Goal: Transaction & Acquisition: Purchase product/service

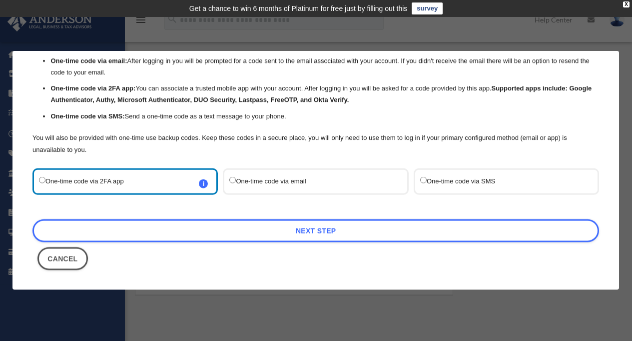
scroll to position [52, 0]
click at [235, 178] on label "One-time code via email" at bounding box center [311, 180] width 162 height 13
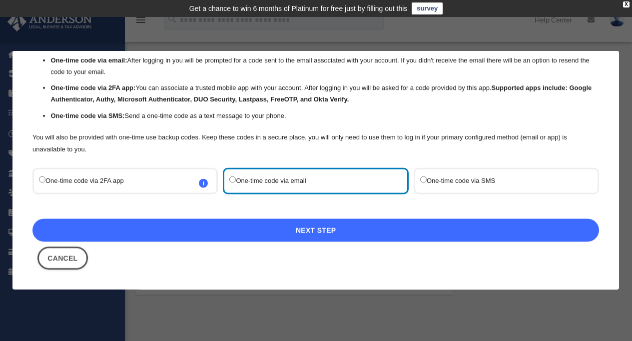
click at [348, 233] on link "Next Step" at bounding box center [315, 230] width 567 height 23
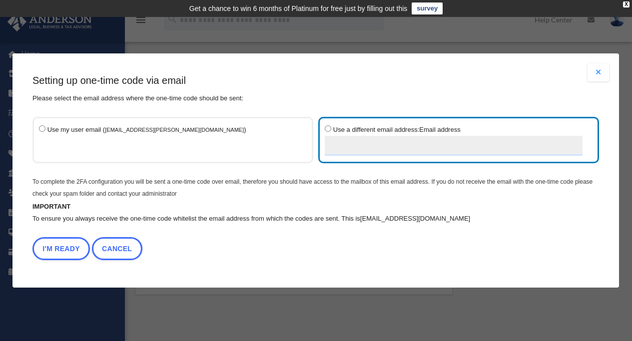
click at [338, 145] on input "Use a different email address: Email address" at bounding box center [454, 146] width 258 height 20
type input "**********"
click at [50, 249] on button "I'm Ready" at bounding box center [60, 248] width 57 height 23
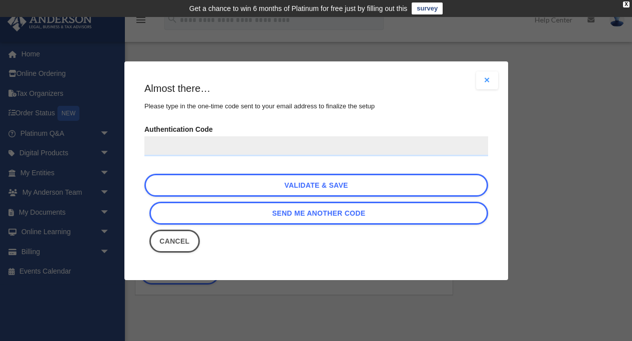
click at [278, 146] on input "Authentication Code" at bounding box center [316, 146] width 344 height 20
paste input "******"
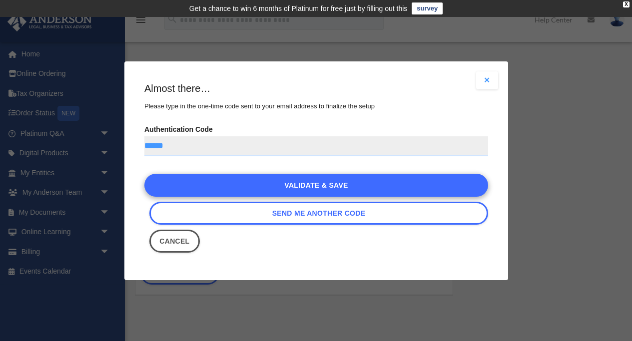
type input "******"
click at [265, 187] on link "Validate & Save" at bounding box center [316, 185] width 344 height 23
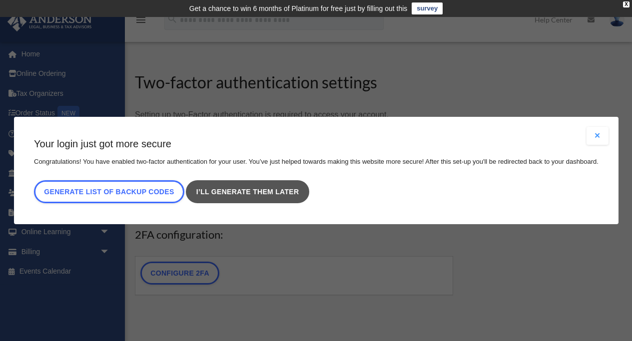
click at [230, 189] on link "I’ll generate them later" at bounding box center [247, 191] width 123 height 23
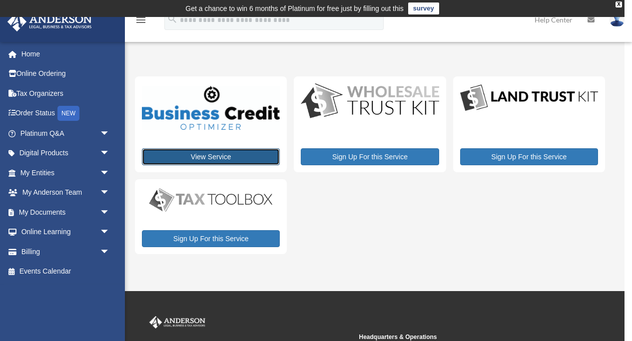
click at [208, 157] on link "View Service" at bounding box center [211, 156] width 138 height 17
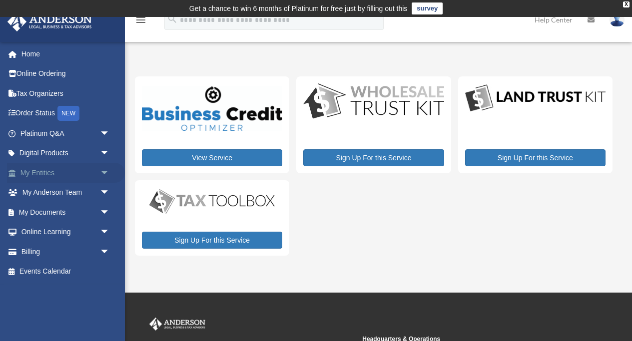
click at [40, 177] on link "My Entities arrow_drop_down" at bounding box center [66, 173] width 118 height 20
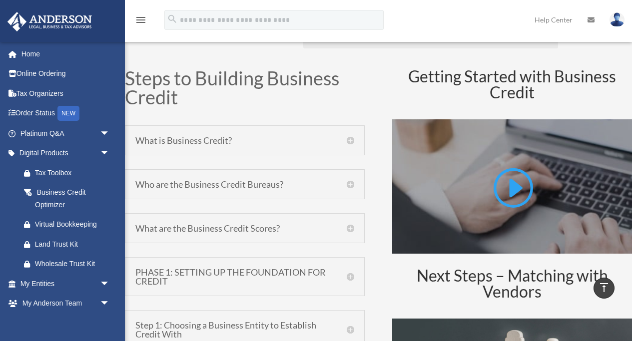
scroll to position [448, 0]
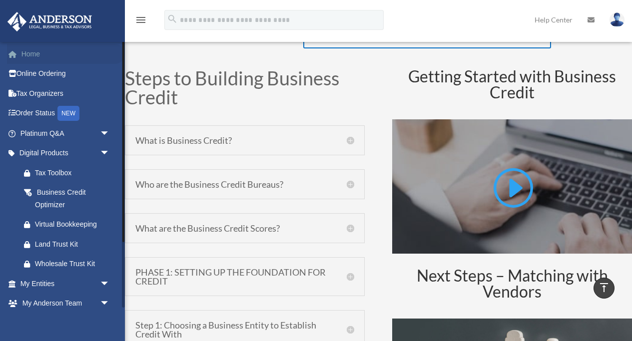
click at [48, 55] on link "Home" at bounding box center [66, 54] width 118 height 20
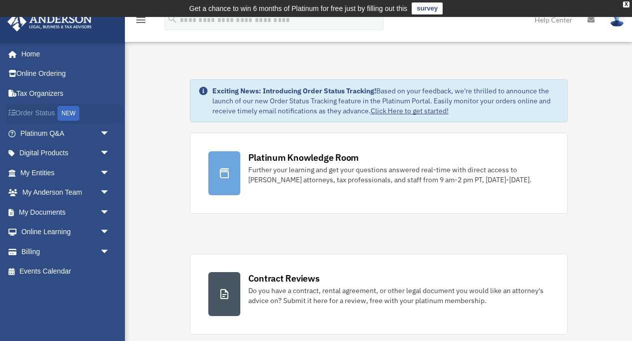
click at [43, 115] on link "Order Status NEW" at bounding box center [66, 113] width 118 height 20
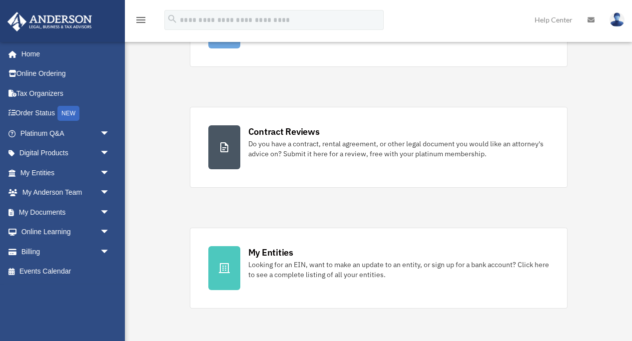
scroll to position [148, 0]
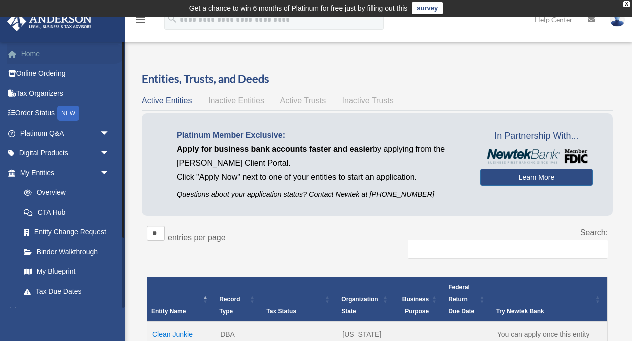
click at [39, 55] on link "Home" at bounding box center [66, 54] width 118 height 20
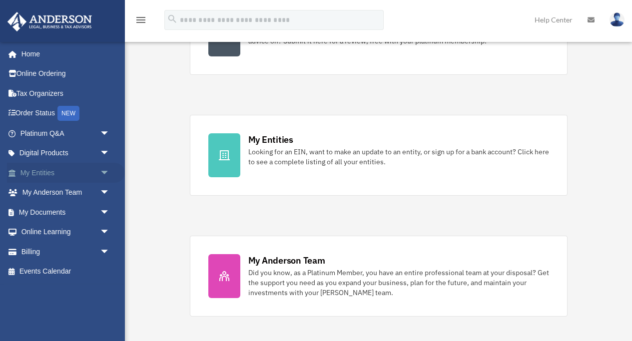
scroll to position [260, 0]
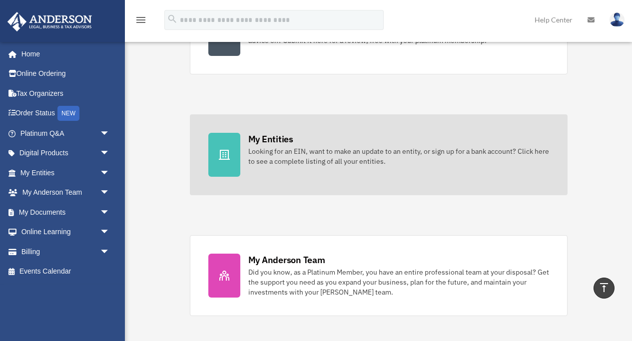
click at [291, 142] on div "My Entities" at bounding box center [270, 139] width 45 height 12
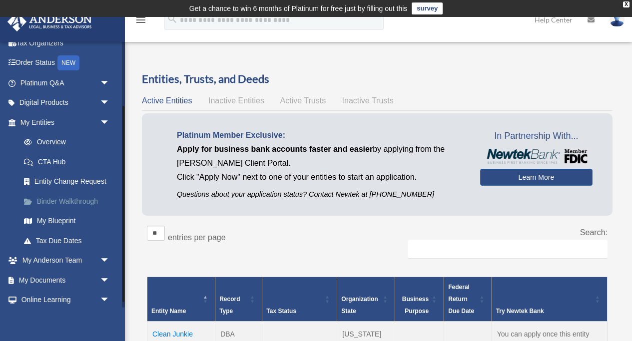
scroll to position [94, 0]
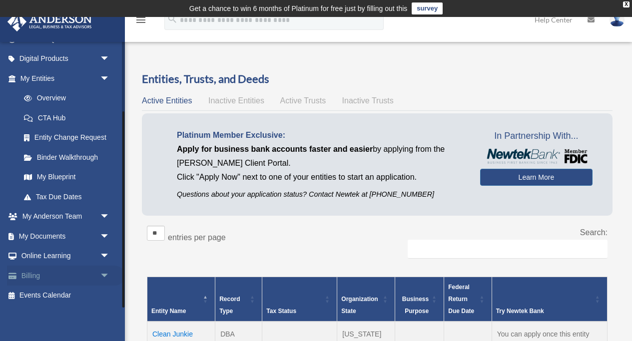
click at [36, 274] on link "Billing arrow_drop_down" at bounding box center [66, 276] width 118 height 20
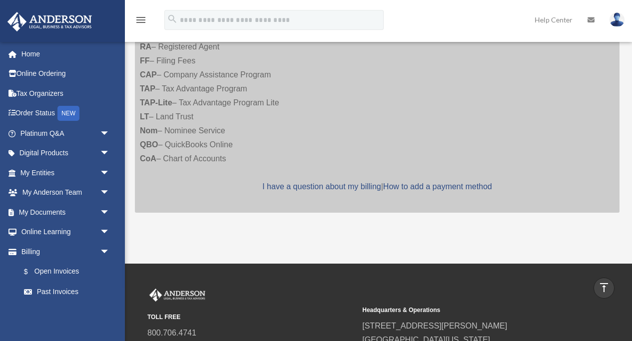
scroll to position [369, 0]
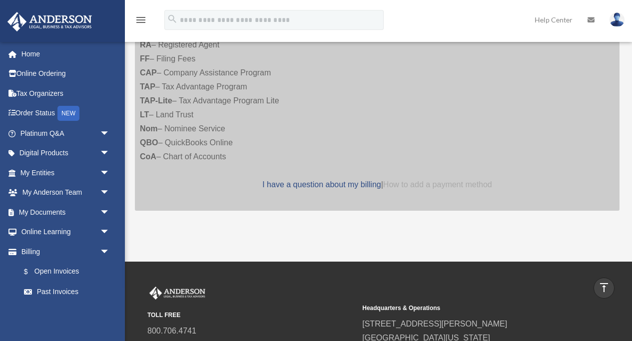
click at [420, 189] on link "How to add a payment method" at bounding box center [437, 184] width 109 height 8
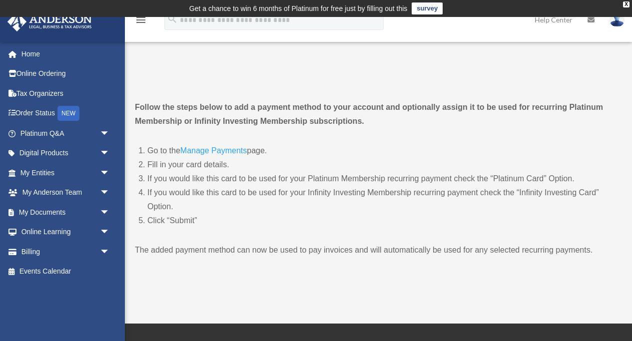
click at [185, 149] on link "Manage Payments" at bounding box center [213, 152] width 66 height 13
click at [86, 256] on link "Billing arrow_drop_down" at bounding box center [66, 252] width 118 height 20
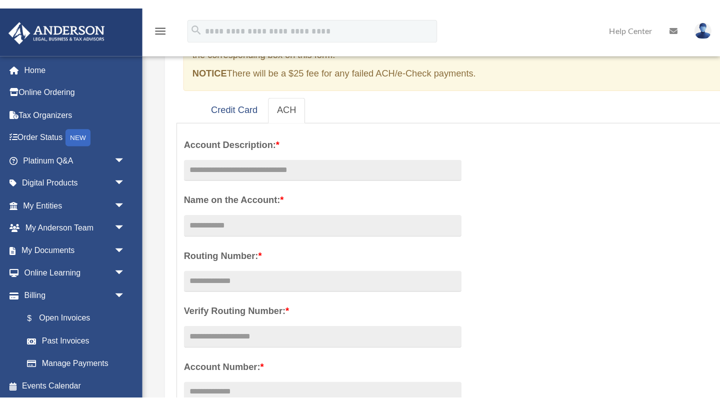
scroll to position [133, 0]
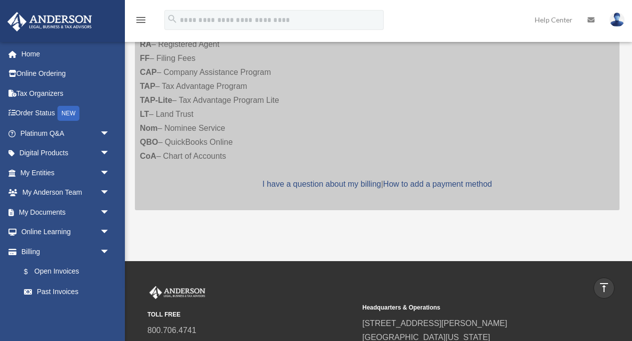
scroll to position [369, 0]
click at [477, 183] on link "How to add a payment method" at bounding box center [437, 184] width 109 height 8
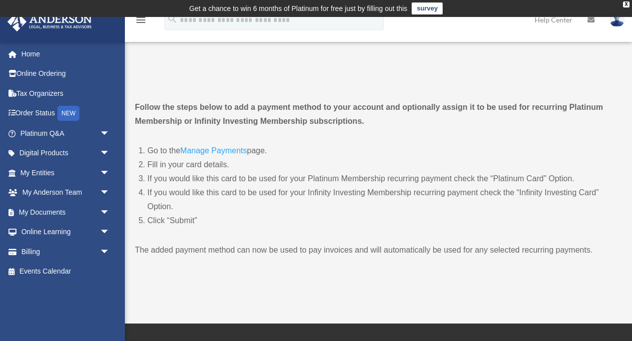
click at [192, 148] on link "Manage Payments" at bounding box center [213, 152] width 66 height 13
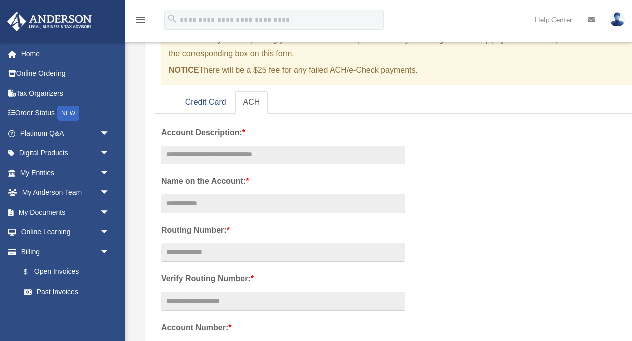
scroll to position [117, 0]
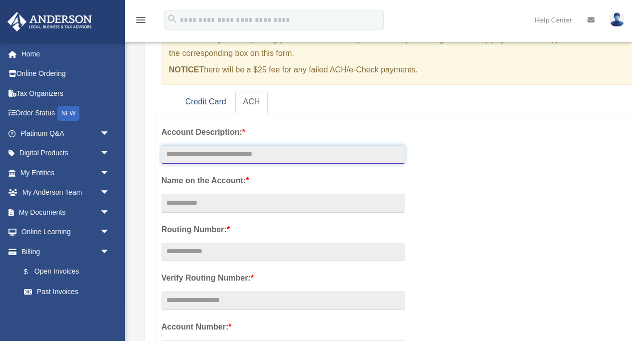
click at [194, 159] on input "text" at bounding box center [283, 154] width 244 height 19
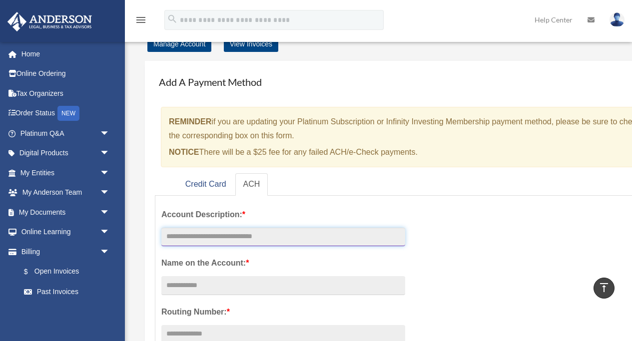
scroll to position [0, 0]
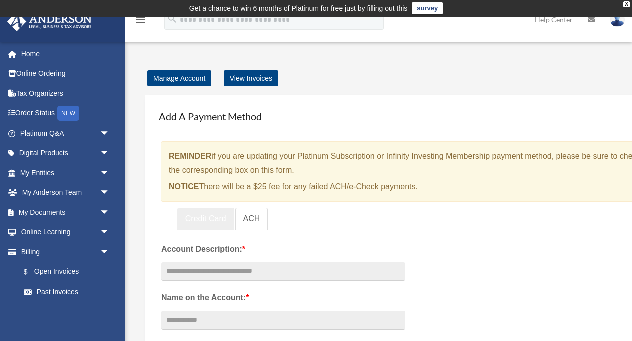
click at [203, 221] on link "Credit Card" at bounding box center [205, 219] width 57 height 22
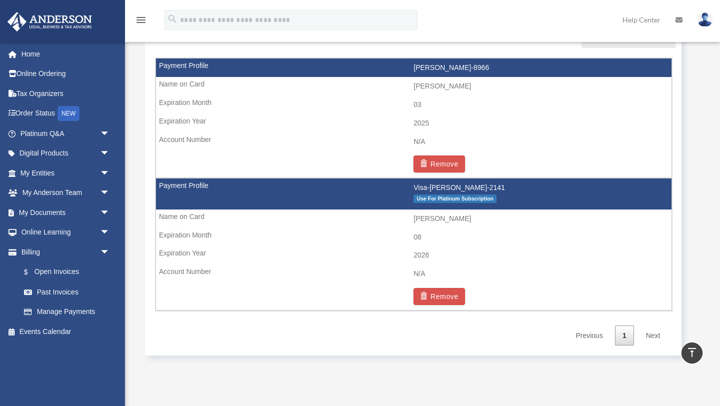
scroll to position [710, 0]
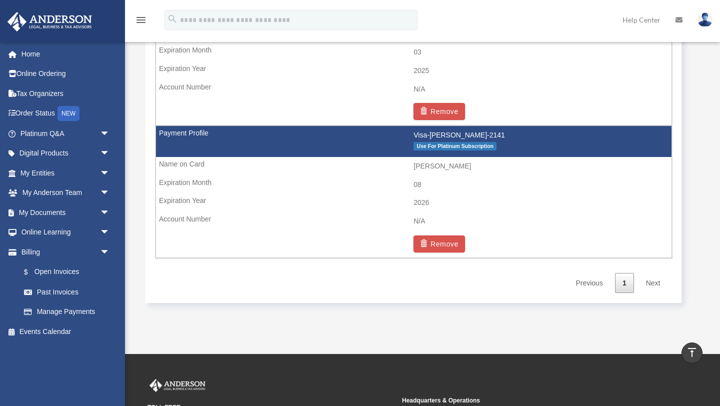
click at [251, 213] on td "N/A" at bounding box center [413, 221] width 515 height 19
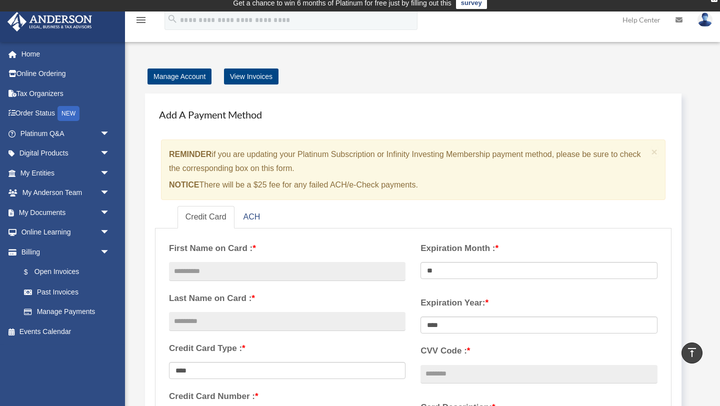
scroll to position [0, 0]
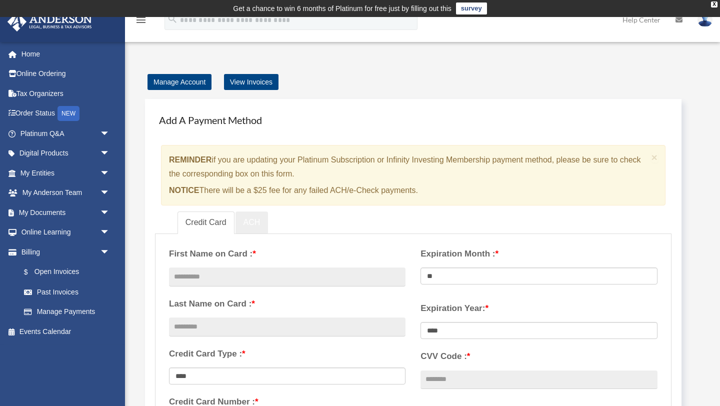
click at [257, 222] on link "ACH" at bounding box center [251, 222] width 33 height 22
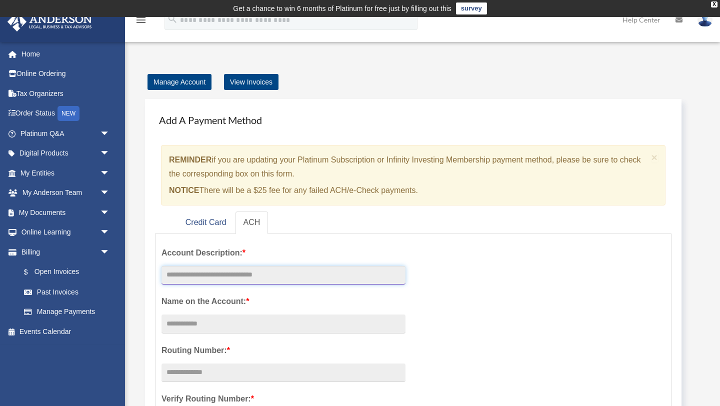
click at [245, 275] on input "text" at bounding box center [283, 275] width 244 height 19
click at [73, 272] on link "$ Open Invoices" at bounding box center [69, 272] width 111 height 20
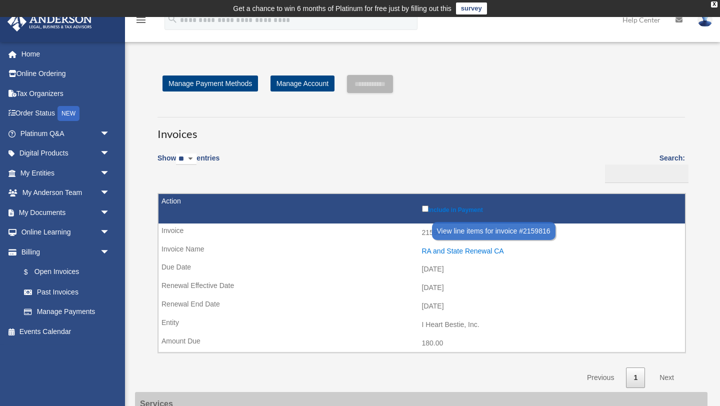
click at [474, 254] on div "RA and State Renewal CA" at bounding box center [551, 251] width 258 height 8
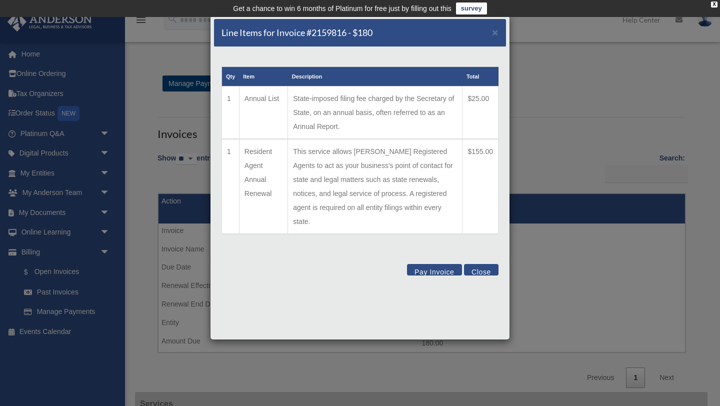
click at [430, 264] on button "Pay Invoice" at bounding box center [434, 269] width 55 height 11
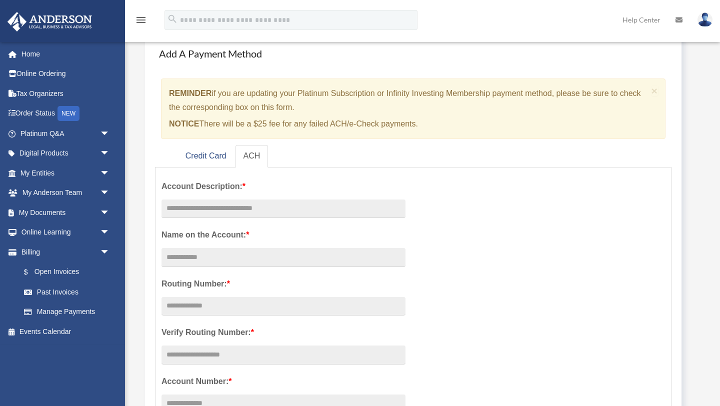
scroll to position [65, 0]
click at [213, 211] on input "text" at bounding box center [283, 209] width 244 height 19
click at [181, 258] on input "Account Description: *" at bounding box center [283, 258] width 244 height 19
click at [233, 209] on input "**********" at bounding box center [283, 209] width 244 height 19
type input "**********"
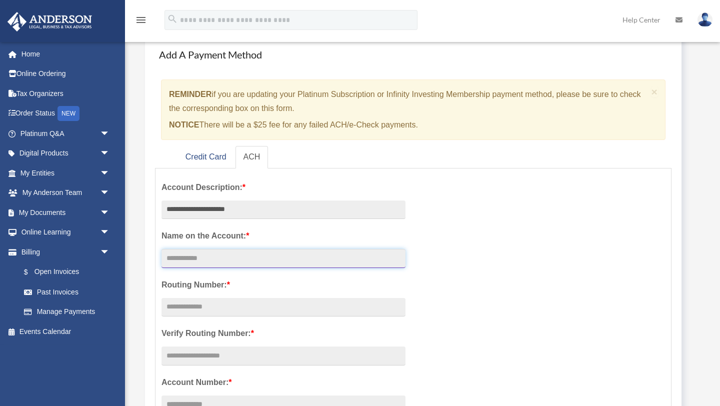
click at [203, 267] on input "Account Description: *" at bounding box center [283, 258] width 244 height 19
drag, startPoint x: 223, startPoint y: 257, endPoint x: 133, endPoint y: 260, distance: 90.0
type input "**********"
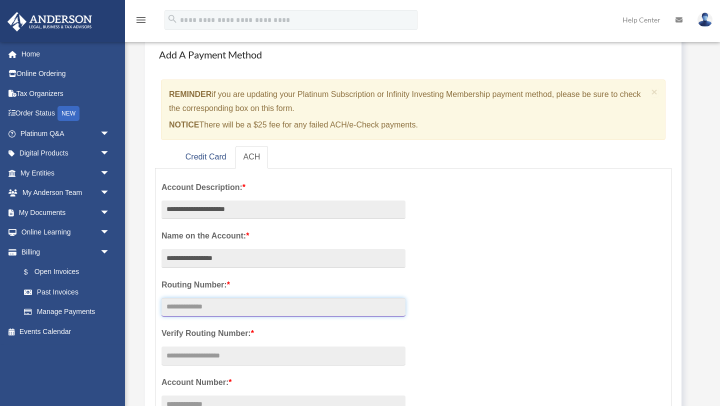
click at [185, 308] on input "text" at bounding box center [283, 307] width 244 height 19
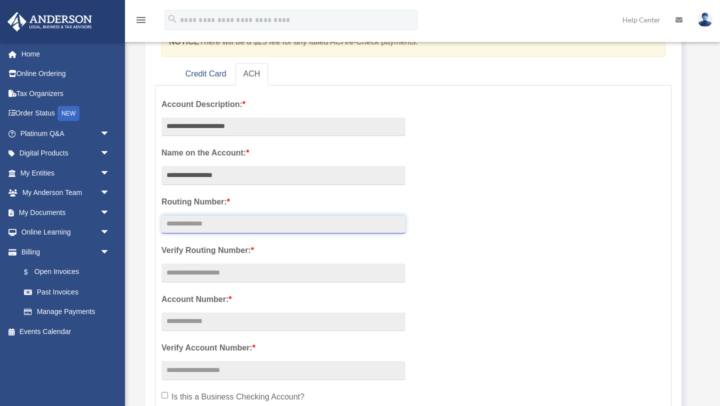
scroll to position [152, 0]
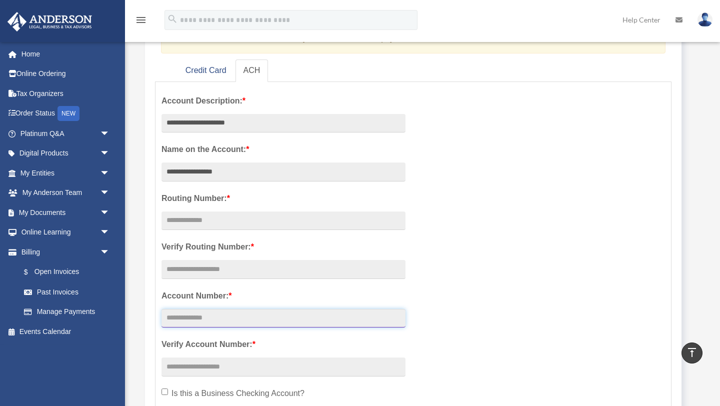
click at [212, 320] on input "text" at bounding box center [283, 318] width 244 height 19
paste input "**********"
type input "**********"
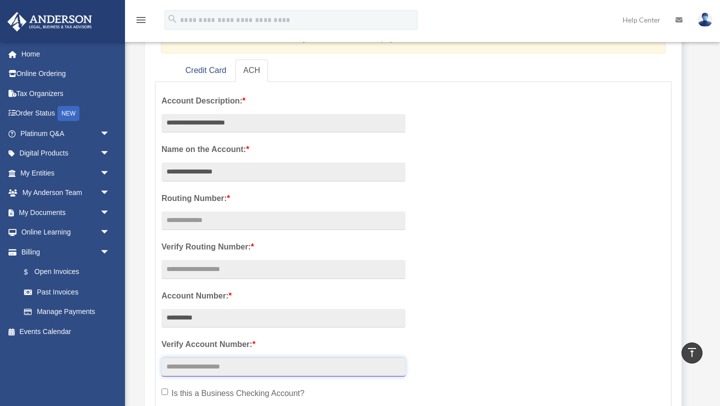
click at [203, 374] on input "text" at bounding box center [283, 366] width 244 height 19
paste input "**********"
type input "**********"
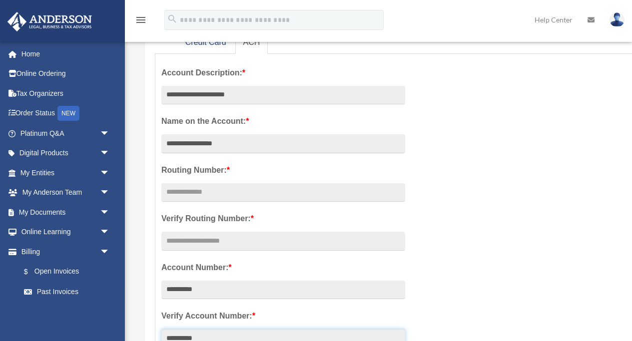
scroll to position [180, 0]
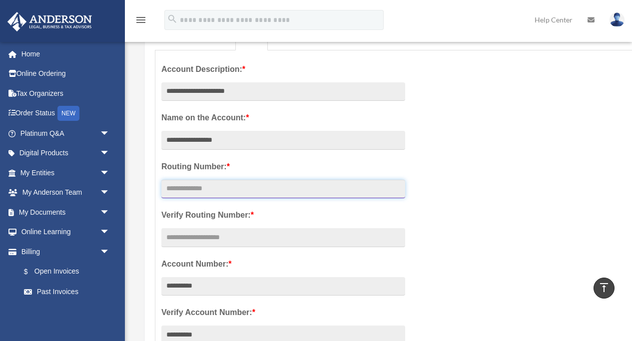
click at [202, 184] on input "text" at bounding box center [283, 189] width 244 height 19
paste input "*********"
type input "*********"
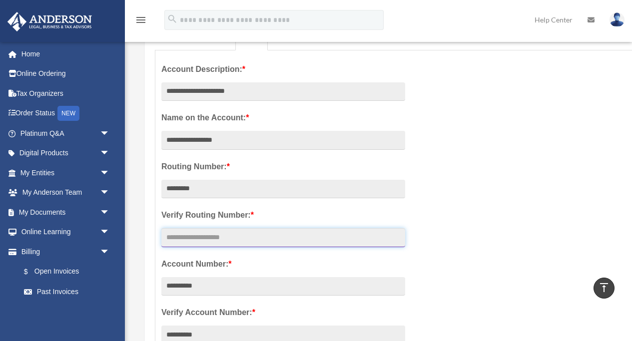
click at [201, 243] on input "text" at bounding box center [283, 237] width 244 height 19
paste input "*********"
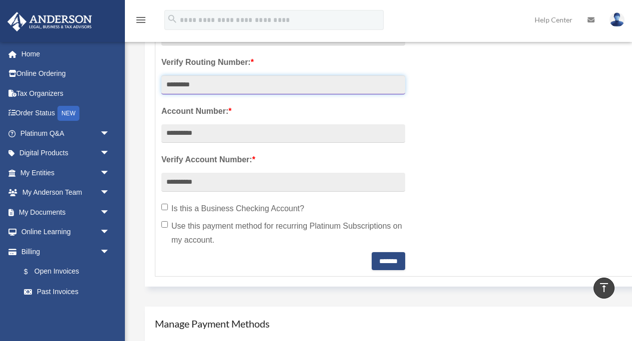
scroll to position [333, 0]
type input "*********"
click at [379, 268] on input "*******" at bounding box center [388, 261] width 33 height 18
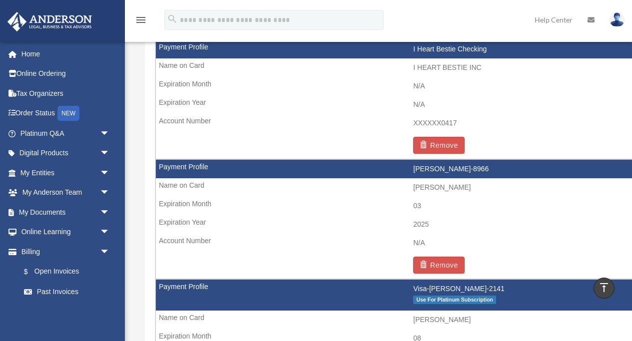
scroll to position [695, 0]
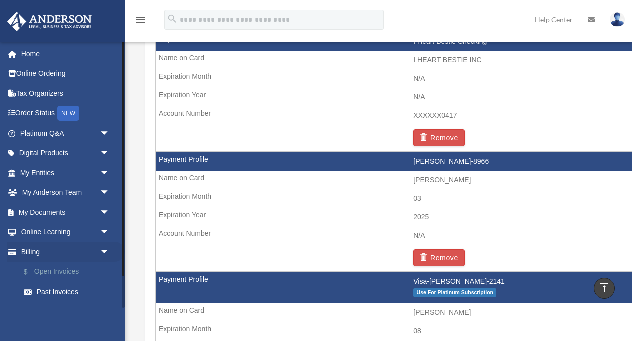
click at [88, 268] on link "$ Open Invoices" at bounding box center [69, 272] width 111 height 20
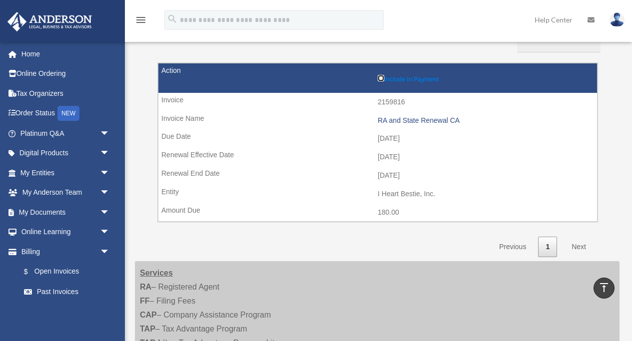
scroll to position [123, 0]
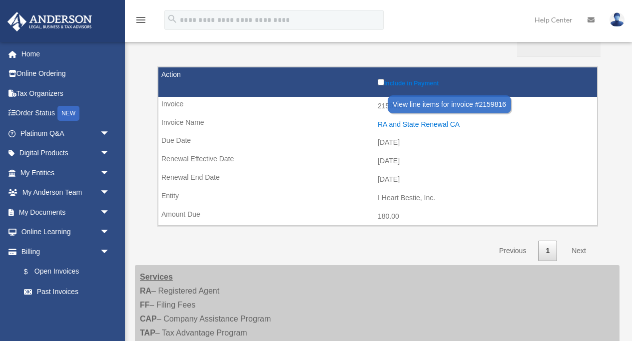
click at [440, 122] on div "RA and State Renewal CA" at bounding box center [485, 124] width 214 height 8
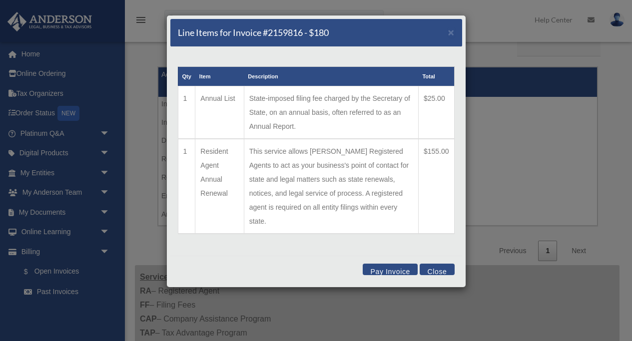
click at [386, 264] on button "Pay Invoice" at bounding box center [390, 269] width 55 height 11
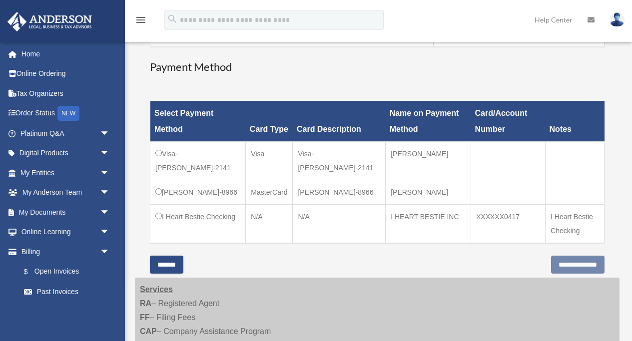
scroll to position [246, 0]
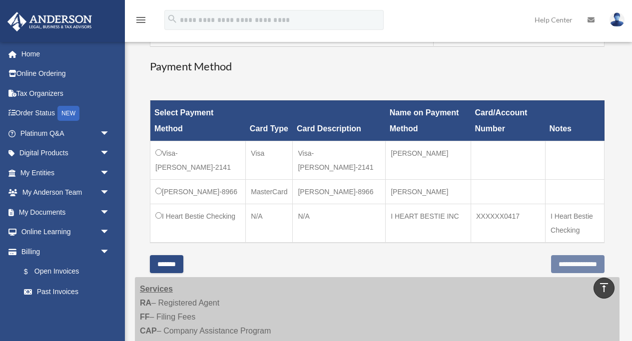
click at [386, 241] on td "I HEART BESTIE INC" at bounding box center [428, 223] width 85 height 39
click at [551, 273] on input "**********" at bounding box center [577, 264] width 53 height 18
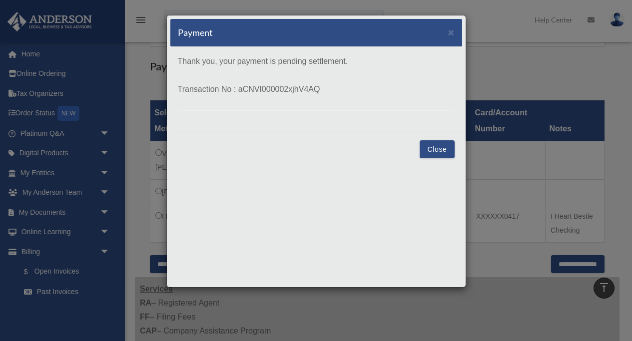
click at [432, 151] on button "Close" at bounding box center [437, 149] width 34 height 18
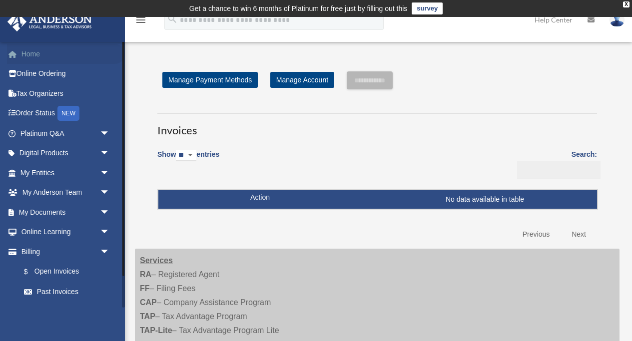
click at [29, 51] on link "Home" at bounding box center [66, 54] width 118 height 20
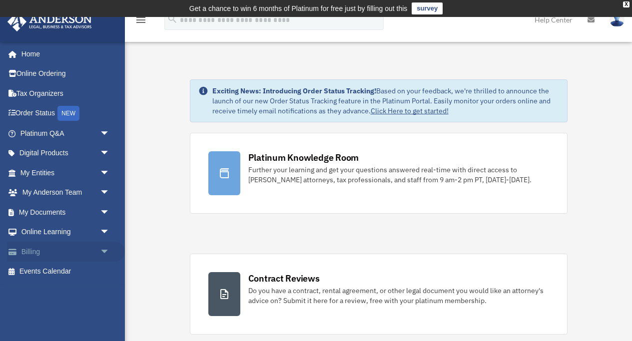
click at [76, 255] on link "Billing arrow_drop_down" at bounding box center [66, 252] width 118 height 20
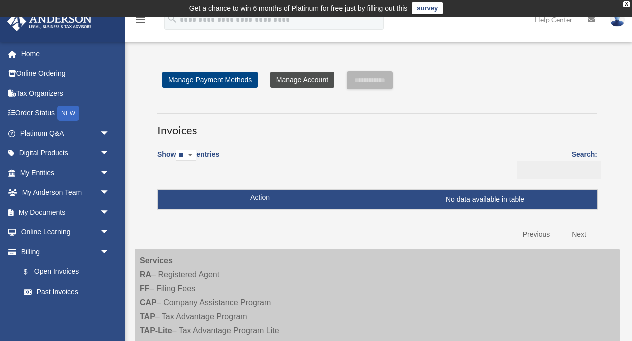
click at [305, 77] on link "Manage Account" at bounding box center [302, 80] width 64 height 16
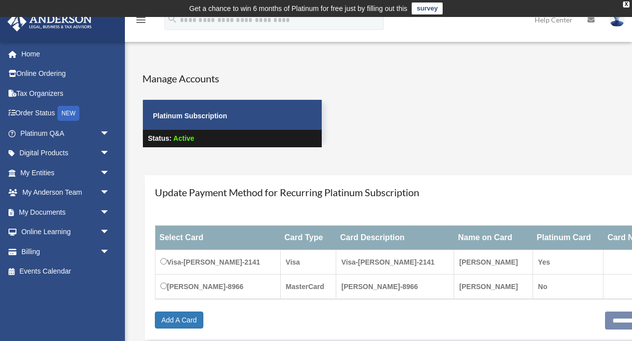
click at [446, 72] on div "Manage Accounts Platinum Subscription Status: Active" at bounding box center [427, 118] width 585 height 94
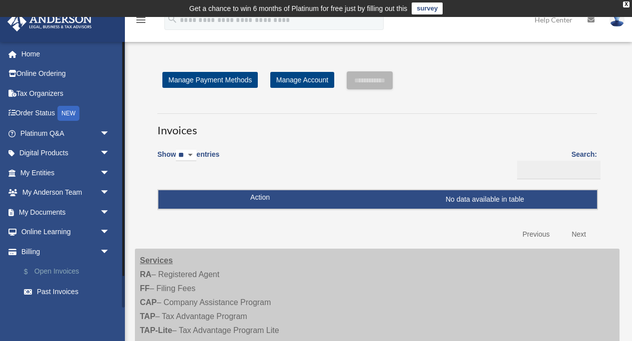
click at [51, 270] on link "$ Open Invoices" at bounding box center [69, 272] width 111 height 20
click at [56, 296] on link "Past Invoices" at bounding box center [69, 292] width 111 height 20
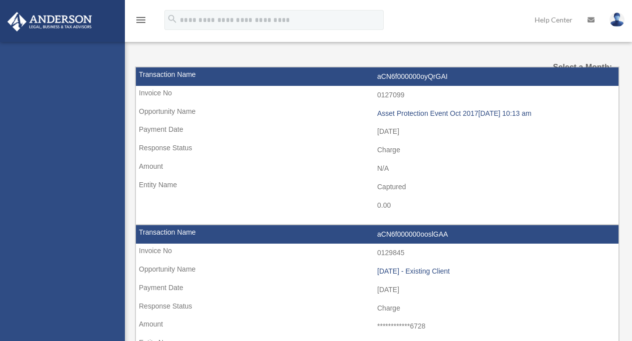
select select
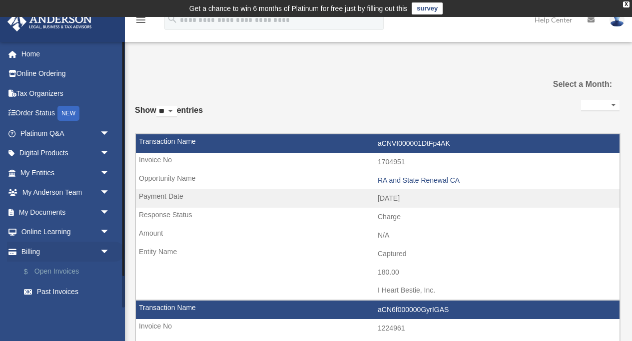
click at [64, 272] on link "$ Open Invoices" at bounding box center [69, 272] width 111 height 20
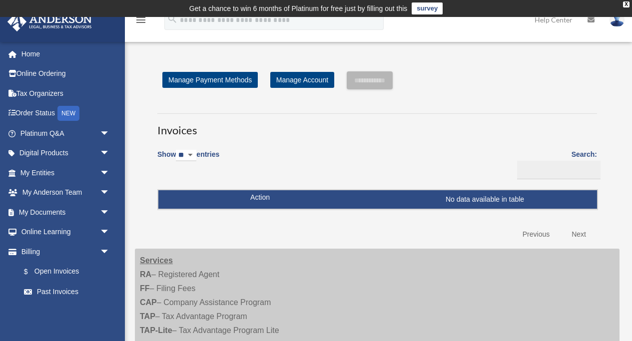
click at [616, 19] on img at bounding box center [617, 19] width 15 height 14
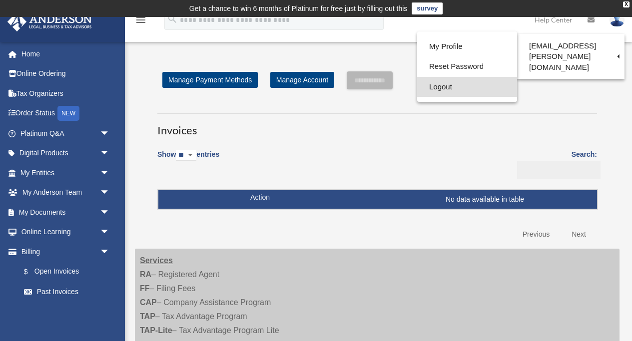
click at [475, 85] on link "Logout" at bounding box center [467, 87] width 100 height 20
